Goal: Transaction & Acquisition: Purchase product/service

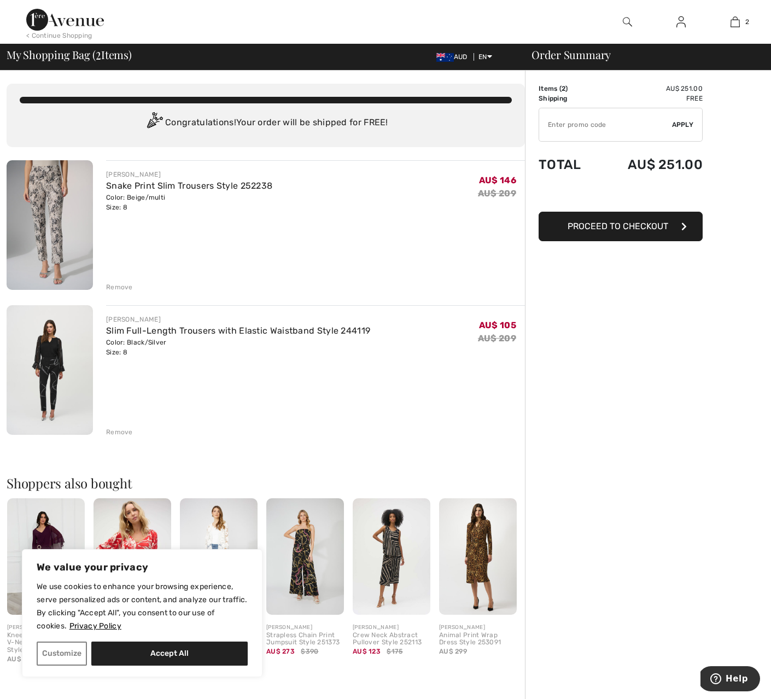
scroll to position [0, 1]
click at [46, 260] on img at bounding box center [50, 225] width 86 height 130
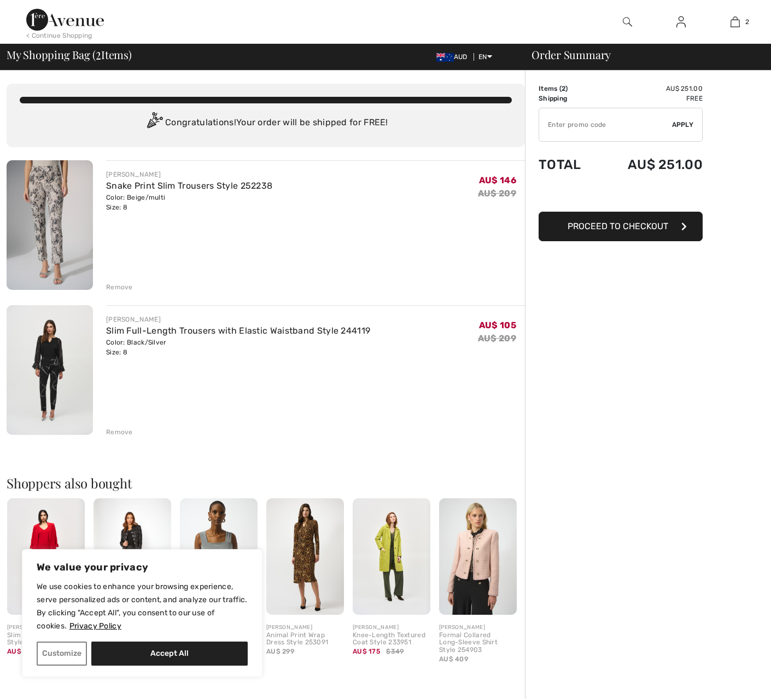
click at [60, 374] on img at bounding box center [50, 370] width 86 height 130
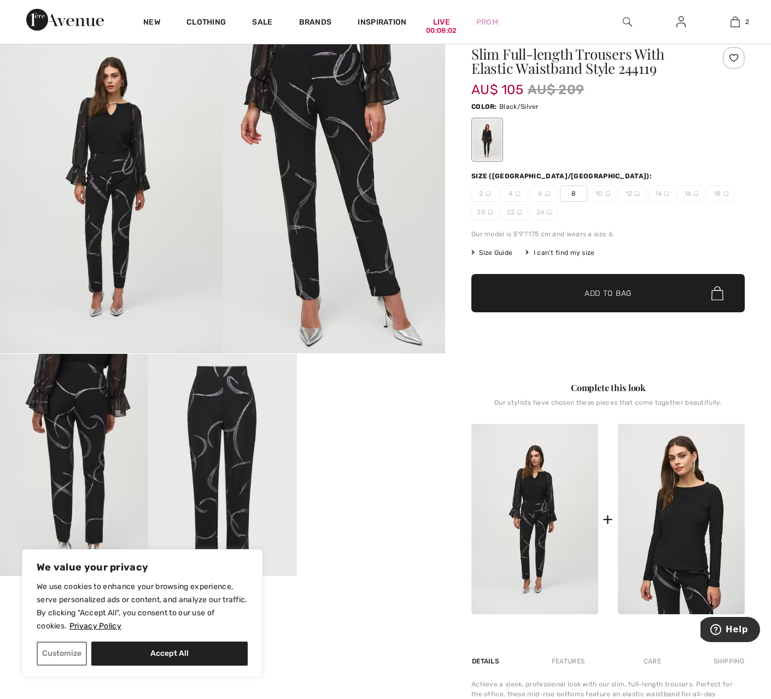
scroll to position [45, 0]
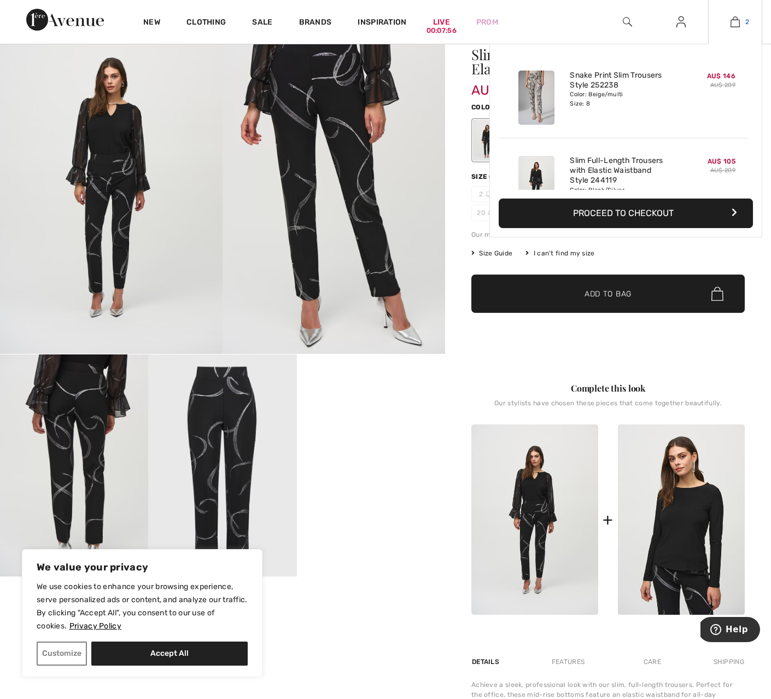
click at [734, 23] on img at bounding box center [735, 21] width 9 height 13
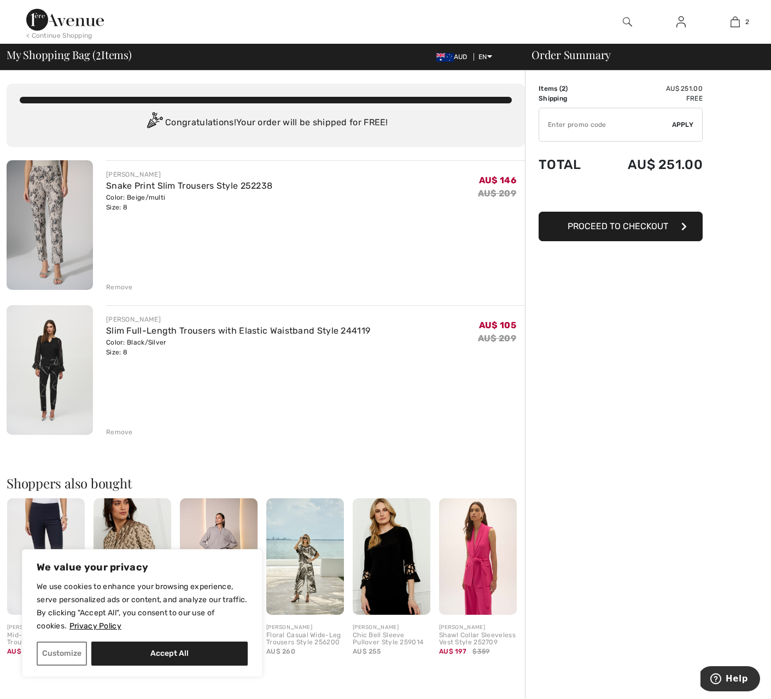
click at [682, 226] on icon "button" at bounding box center [683, 226] width 5 height 9
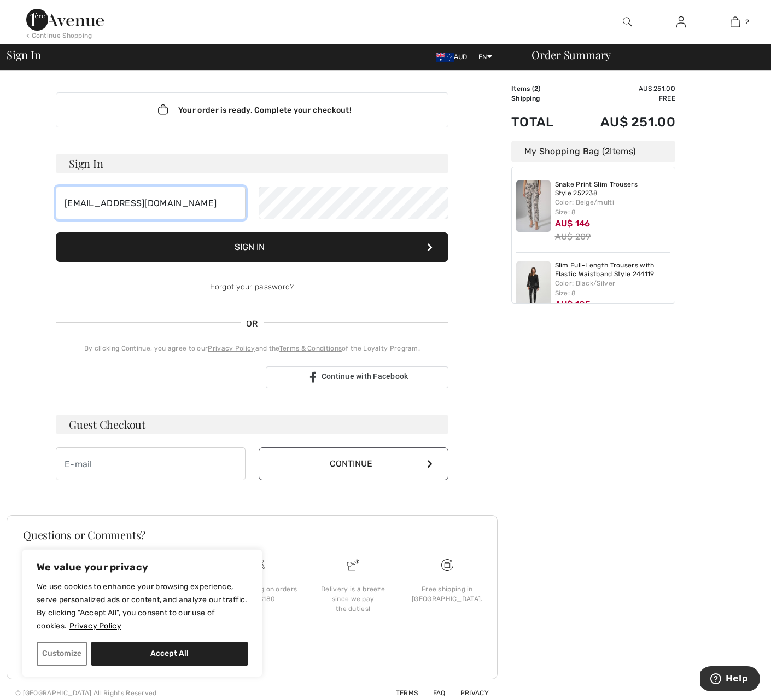
type input "[EMAIL_ADDRESS][DOMAIN_NAME]"
click at [239, 246] on button "Sign In" at bounding box center [252, 247] width 393 height 30
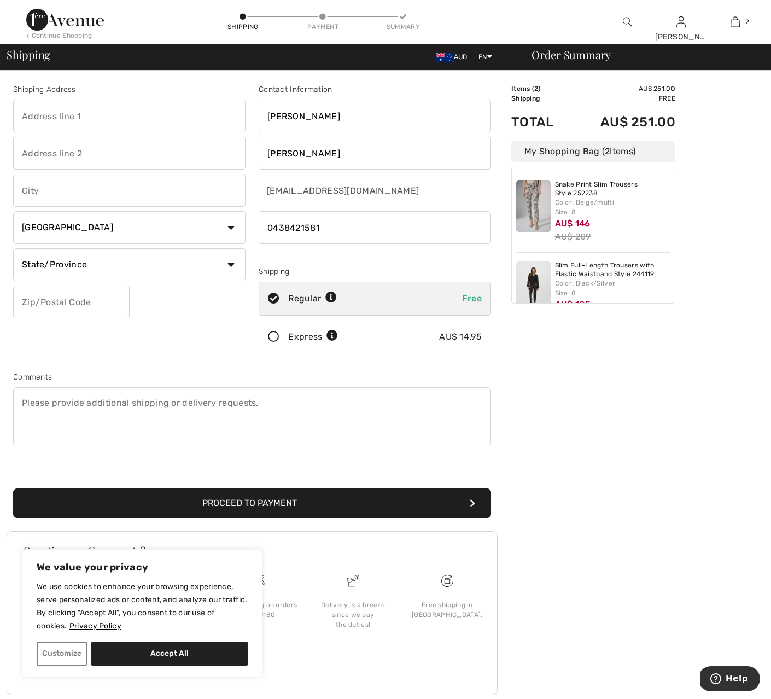
type input "0438421581"
type input "16 Artunga Place"
type input "Pelican Waters"
type input "Sunshine Coast"
select select "AU"
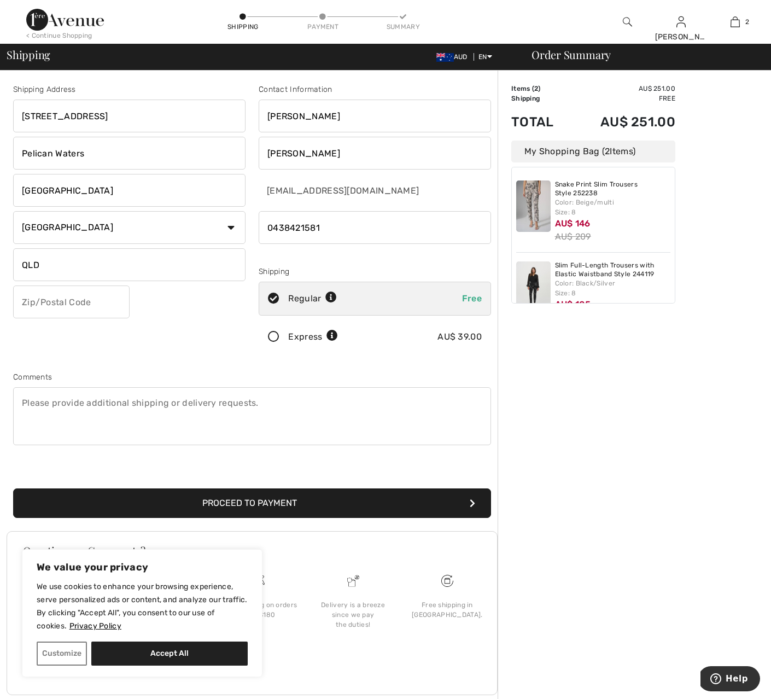
type input "QLD"
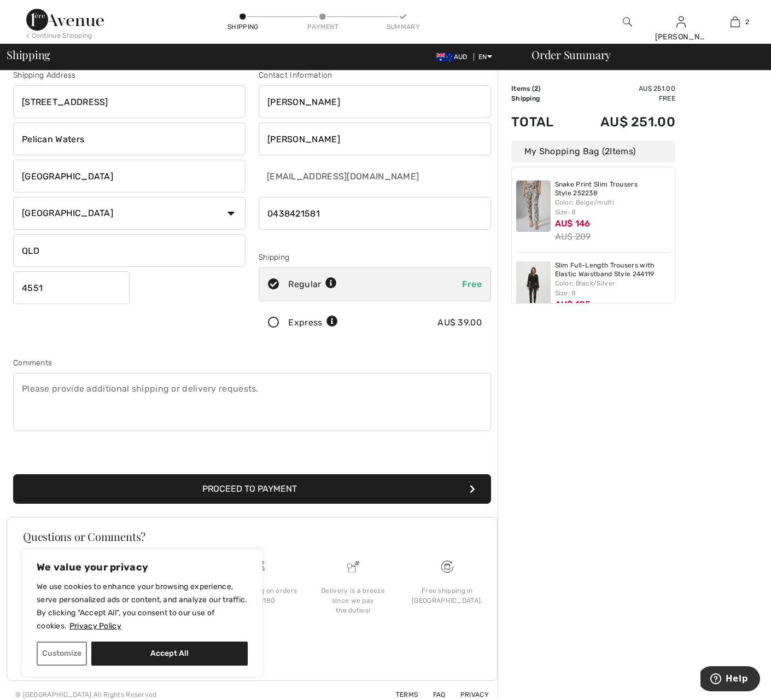
scroll to position [14, 0]
type input "4551"
click at [470, 487] on icon "submit" at bounding box center [472, 489] width 5 height 9
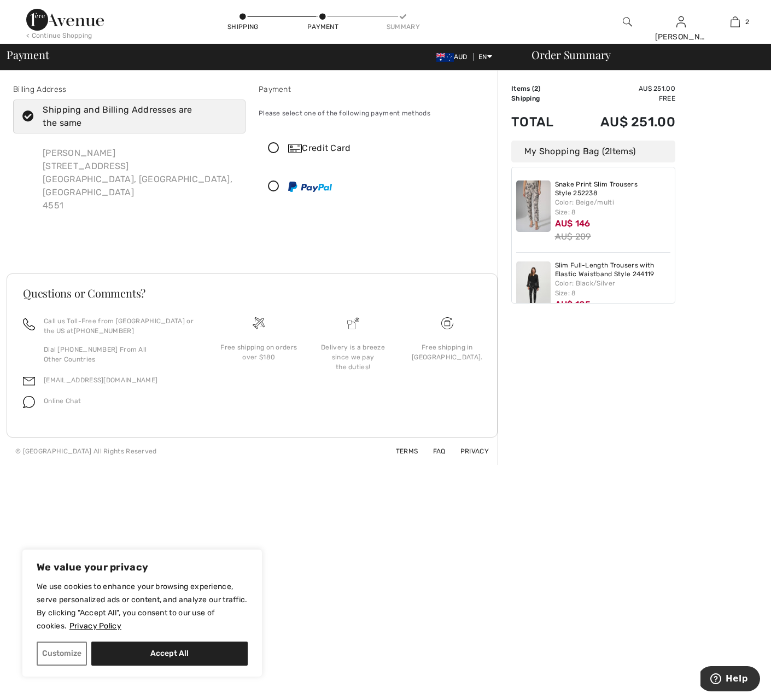
click at [273, 184] on icon at bounding box center [273, 186] width 29 height 11
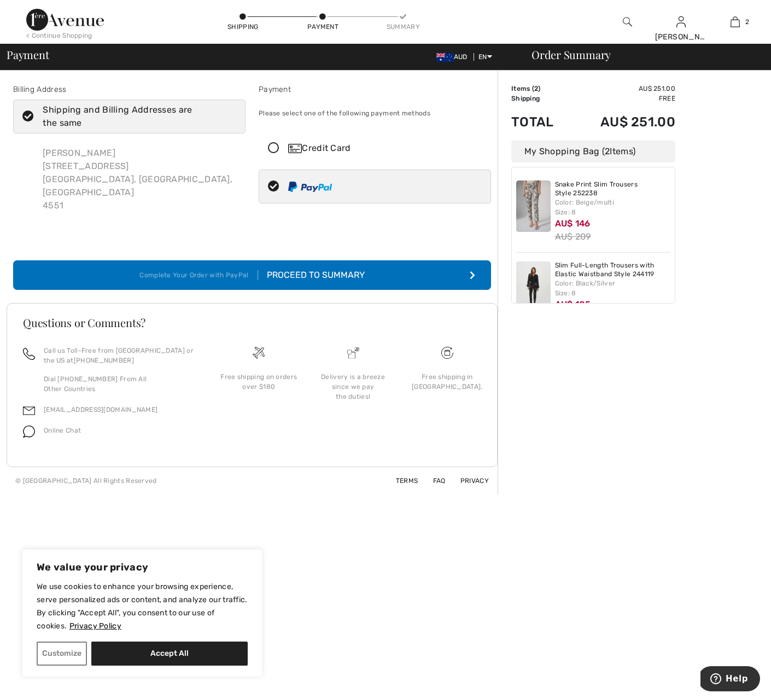
click at [471, 271] on icon "submit" at bounding box center [472, 275] width 5 height 9
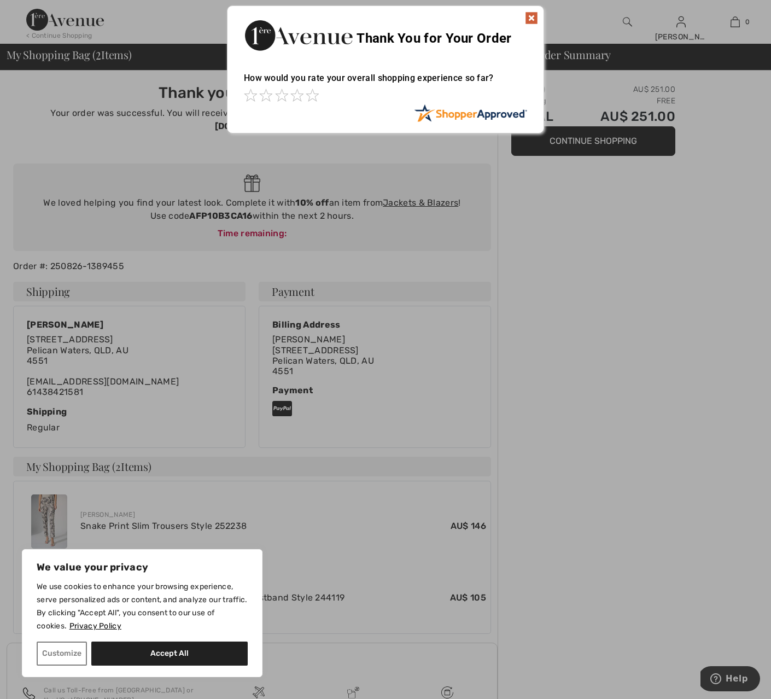
click at [533, 17] on img at bounding box center [531, 17] width 13 height 13
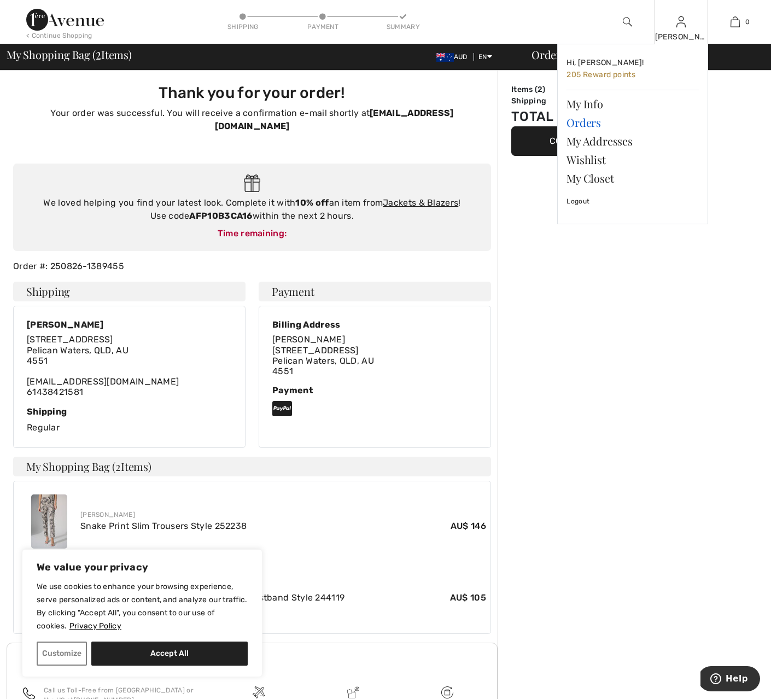
click at [591, 123] on link "Orders" at bounding box center [632, 122] width 132 height 19
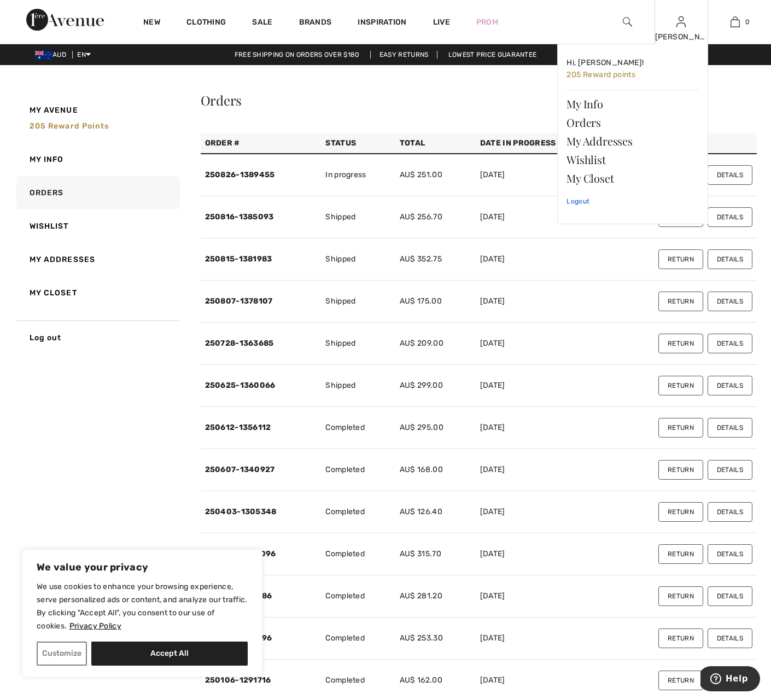
click at [578, 201] on link "Logout" at bounding box center [632, 201] width 132 height 27
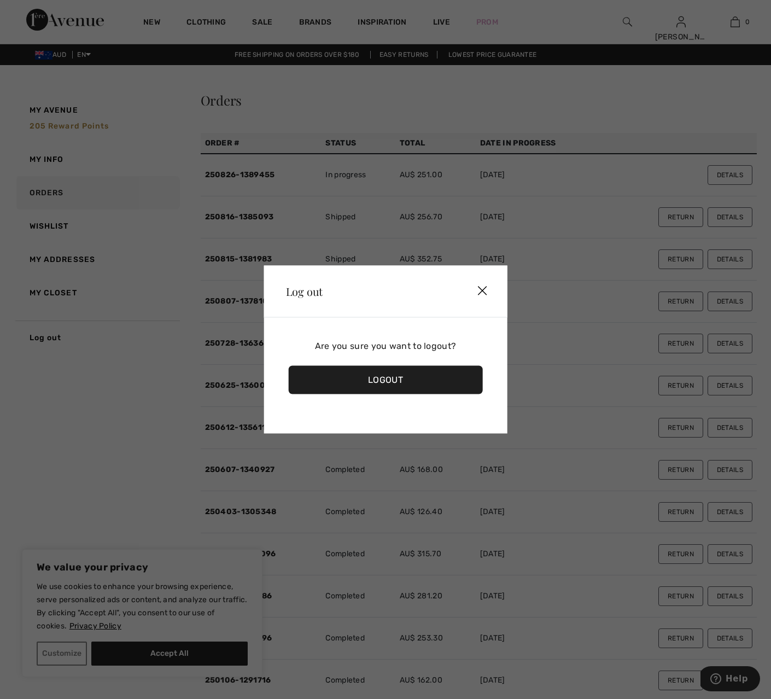
click at [392, 381] on div "Logout" at bounding box center [386, 380] width 194 height 28
